Goal: Transaction & Acquisition: Purchase product/service

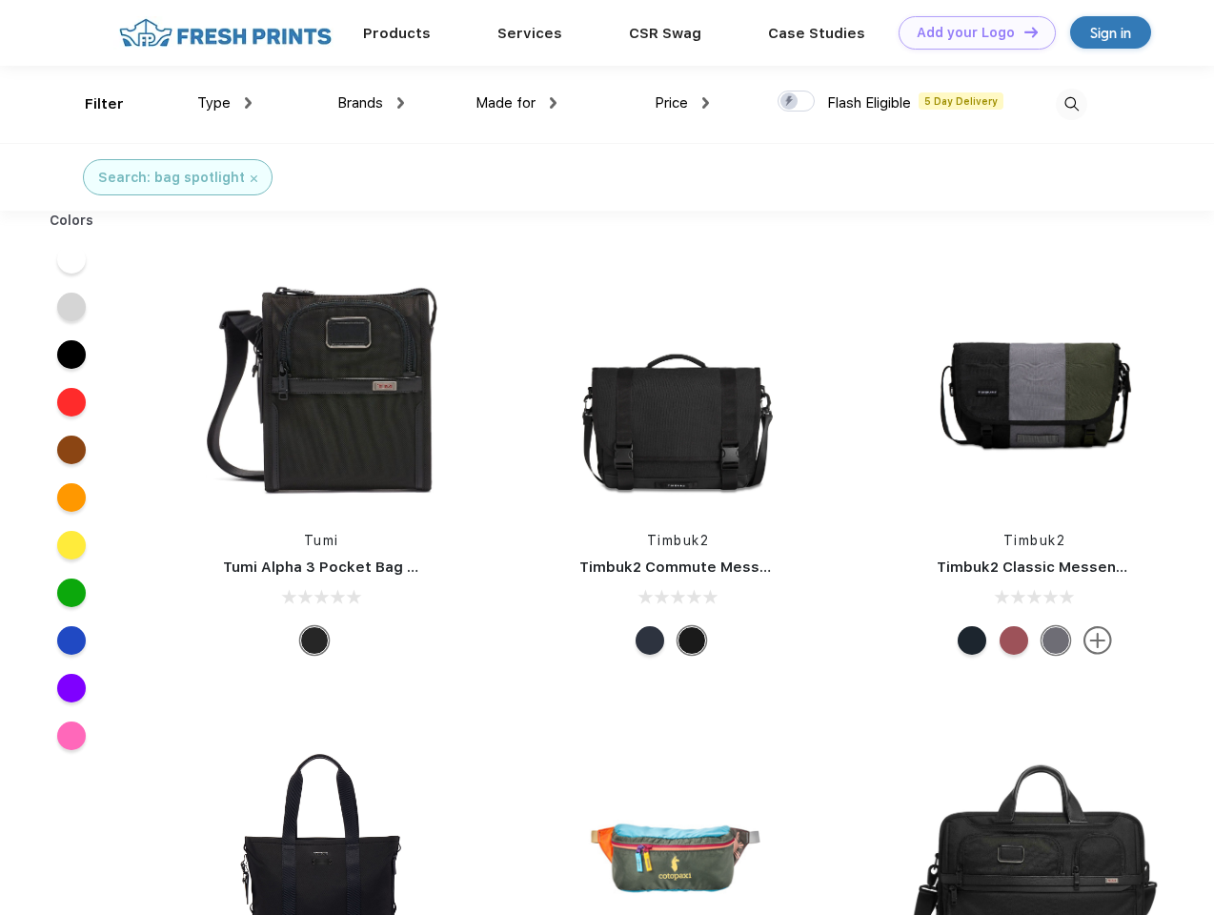
click at [970, 32] on link "Add your Logo Design Tool" at bounding box center [976, 32] width 157 height 33
click at [0, 0] on div "Design Tool" at bounding box center [0, 0] width 0 height 0
click at [1022, 31] on link "Add your Logo Design Tool" at bounding box center [976, 32] width 157 height 33
click at [91, 104] on div "Filter" at bounding box center [104, 104] width 39 height 22
click at [225, 103] on span "Type" at bounding box center [213, 102] width 33 height 17
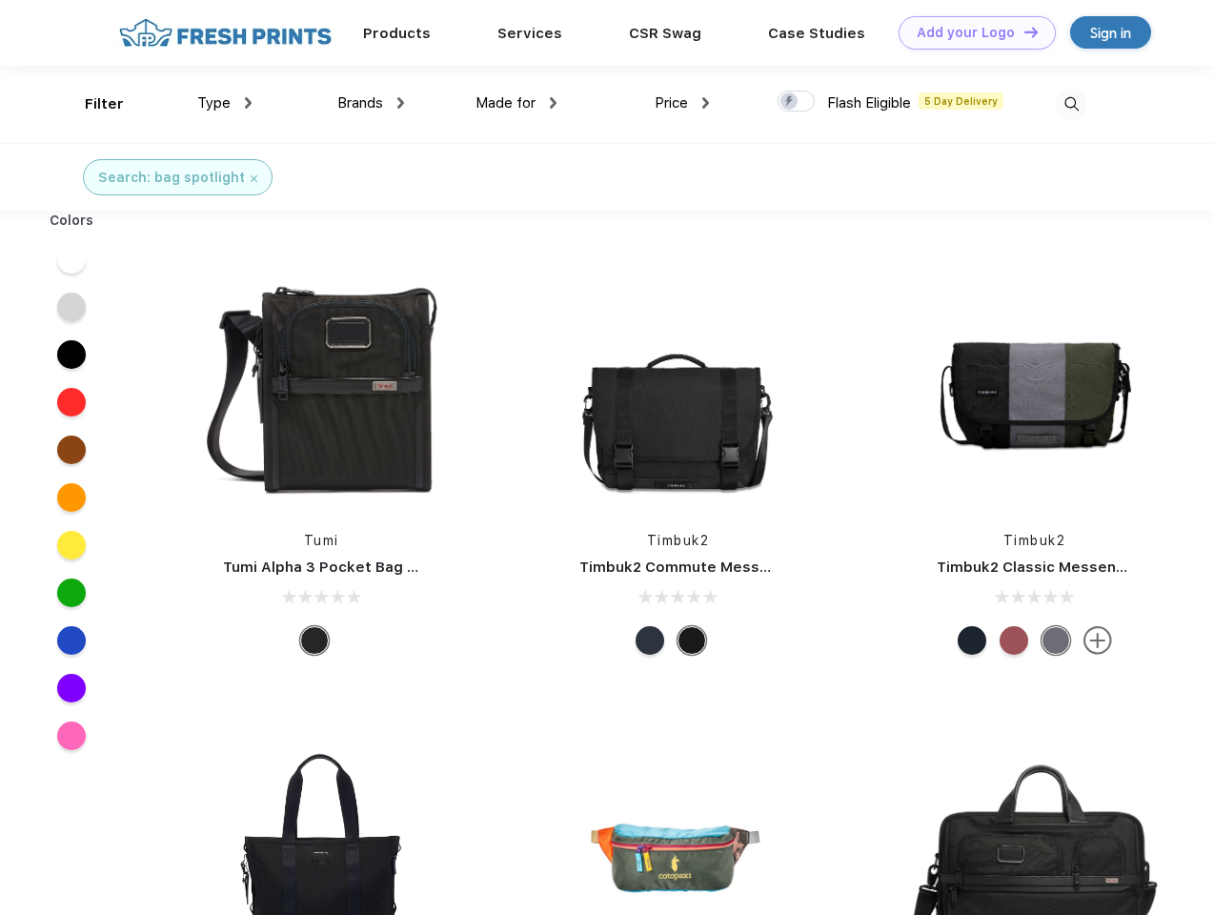
click at [371, 103] on span "Brands" at bounding box center [360, 102] width 46 height 17
click at [516, 103] on span "Made for" at bounding box center [505, 102] width 60 height 17
click at [682, 103] on span "Price" at bounding box center [671, 102] width 33 height 17
click at [796, 102] on div at bounding box center [795, 101] width 37 height 21
click at [790, 102] on input "checkbox" at bounding box center [783, 96] width 12 height 12
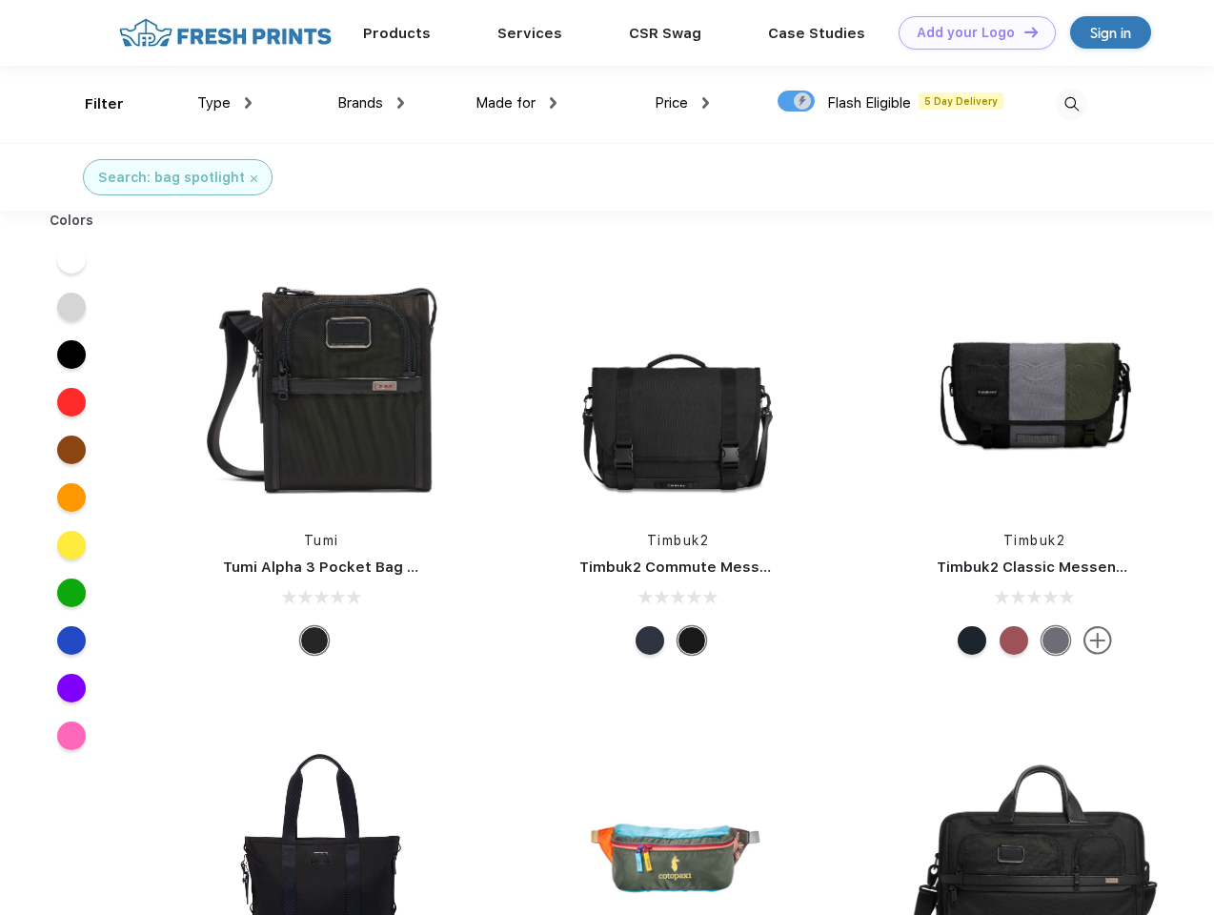
click at [1071, 104] on img at bounding box center [1071, 104] width 31 height 31
